Goal: Check status: Check status

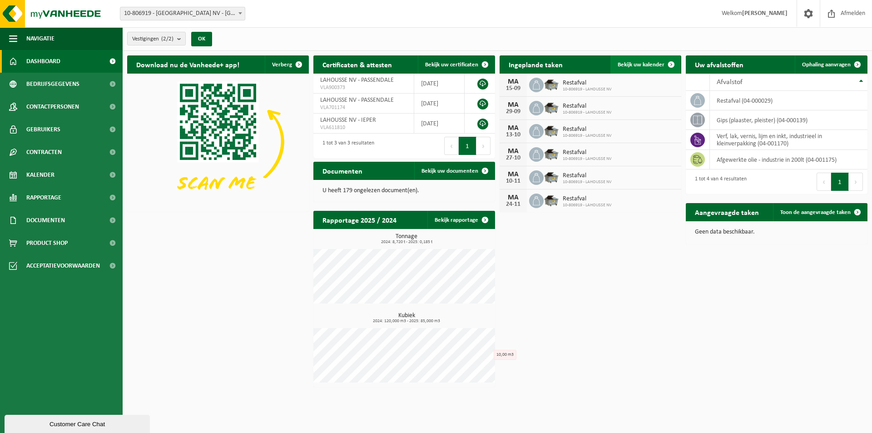
click at [641, 64] on span "Bekijk uw kalender" at bounding box center [640, 65] width 47 height 6
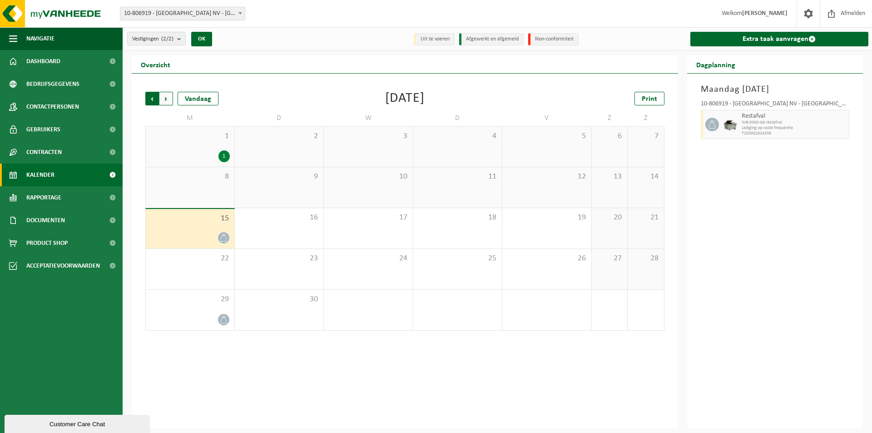
click at [168, 98] on span "Volgende" at bounding box center [166, 99] width 14 height 14
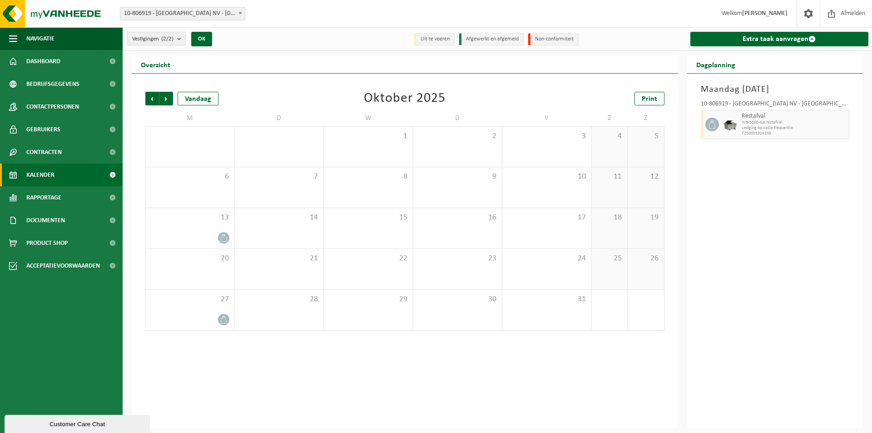
click at [168, 98] on span "Volgende" at bounding box center [166, 99] width 14 height 14
click at [148, 96] on span "Vorige" at bounding box center [152, 99] width 14 height 14
drag, startPoint x: 146, startPoint y: 99, endPoint x: 143, endPoint y: 106, distance: 8.0
click at [146, 99] on span "Vorige" at bounding box center [152, 99] width 14 height 14
